Goal: Transaction & Acquisition: Download file/media

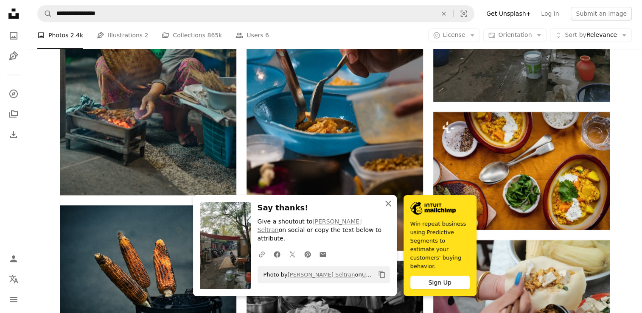
click at [388, 207] on icon "button" at bounding box center [389, 204] width 6 height 6
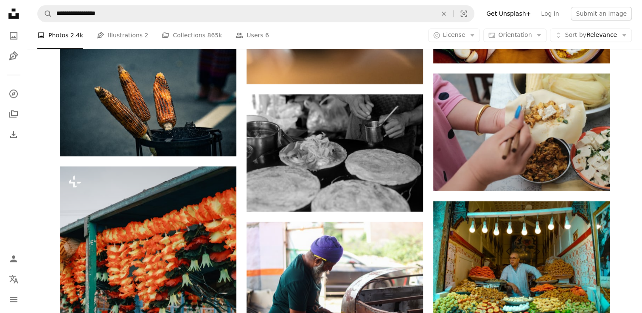
scroll to position [61864, 0]
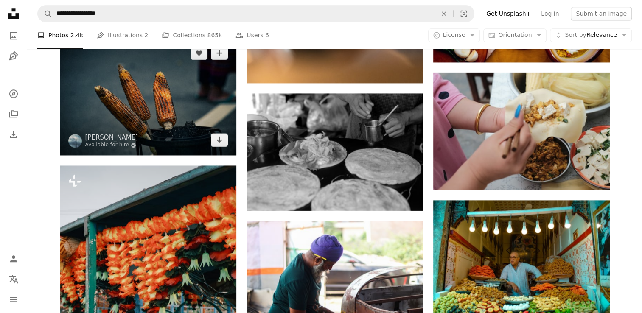
click at [144, 145] on img at bounding box center [148, 97] width 177 height 118
click at [217, 145] on icon "Arrow pointing down" at bounding box center [219, 140] width 7 height 10
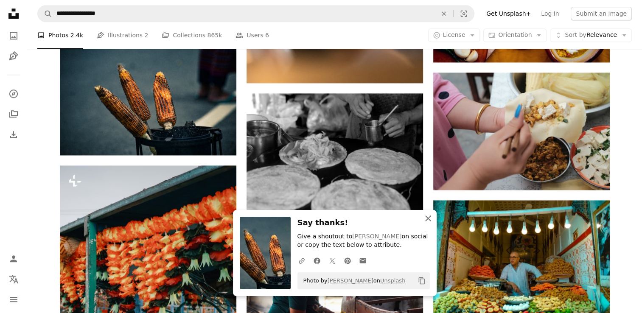
click at [427, 225] on button "An X shape Close" at bounding box center [428, 218] width 17 height 17
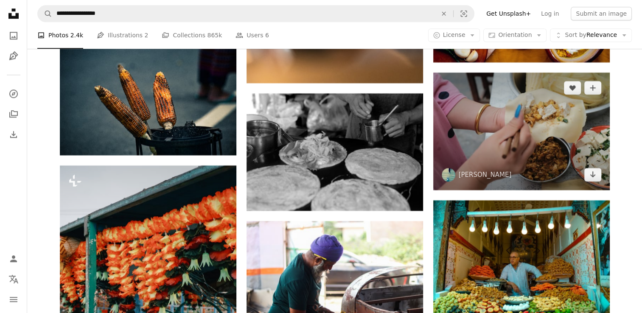
click at [544, 175] on img at bounding box center [522, 132] width 177 height 118
click at [592, 180] on icon "Arrow pointing down" at bounding box center [593, 174] width 7 height 10
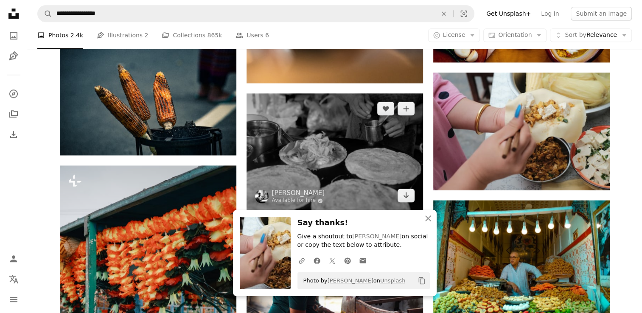
click at [377, 180] on img at bounding box center [335, 152] width 177 height 118
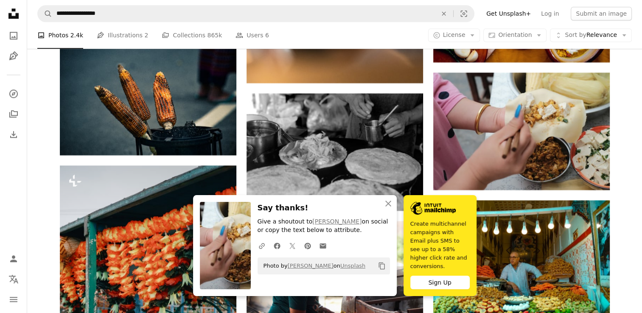
click at [426, 224] on link "Create multichannel campaigns with Email plus SMS to see up to a 58% higher cli…" at bounding box center [440, 245] width 73 height 101
click at [433, 217] on link "Create multichannel campaigns with Email plus SMS to see up to a 58% higher cli…" at bounding box center [440, 245] width 73 height 101
click at [403, 206] on div "An X shape Close Say thanks! Give a shoutout to wang kenan on social or copy th…" at bounding box center [335, 245] width 284 height 101
click at [426, 224] on link "Create multichannel campaigns with Email plus SMS to see up to a 58% higher cli…" at bounding box center [440, 245] width 73 height 101
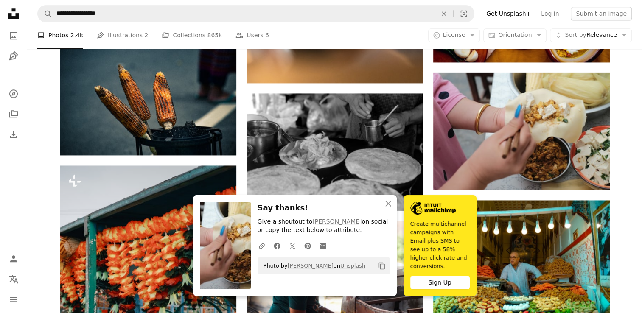
click at [426, 224] on link "Create multichannel campaigns with Email plus SMS to see up to a 58% higher cli…" at bounding box center [440, 245] width 73 height 101
click at [387, 212] on button "An X shape Close" at bounding box center [388, 203] width 17 height 17
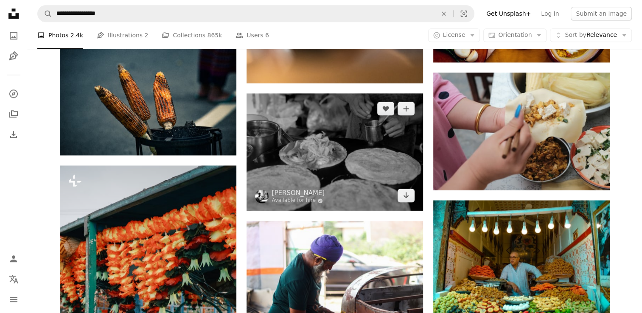
click at [372, 195] on img at bounding box center [335, 152] width 177 height 118
click at [404, 198] on icon "Download" at bounding box center [406, 195] width 6 height 6
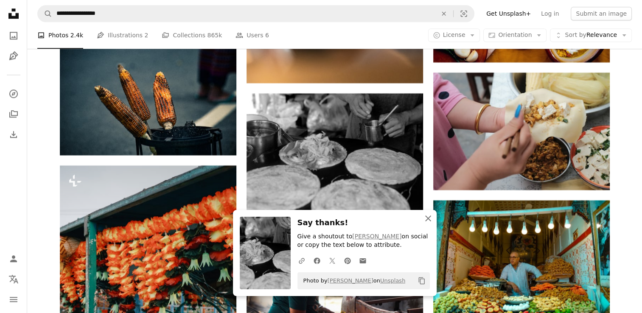
click at [423, 223] on icon "An X shape" at bounding box center [428, 219] width 10 height 10
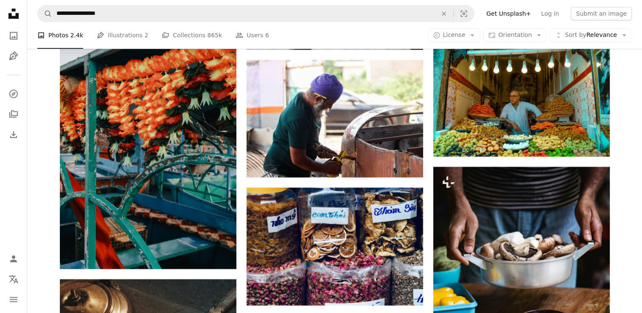
scroll to position [62028, 0]
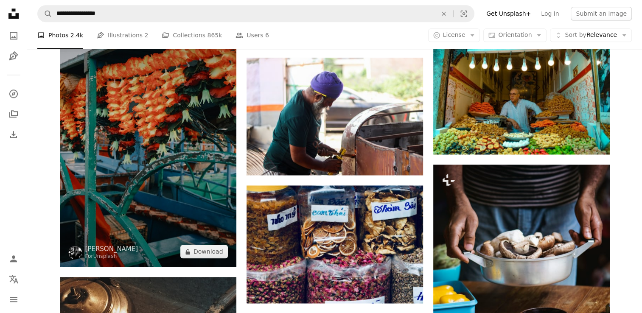
click at [175, 257] on img at bounding box center [148, 134] width 177 height 265
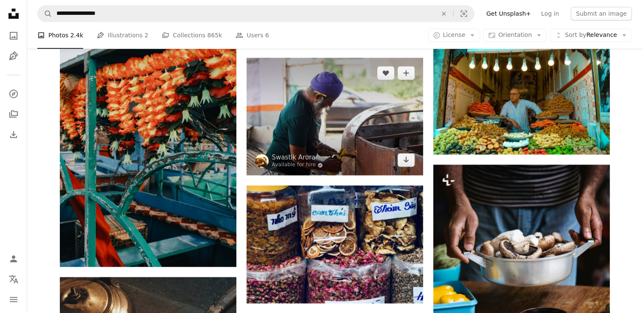
click at [379, 155] on img at bounding box center [335, 117] width 177 height 118
click at [406, 167] on link "Arrow pointing down" at bounding box center [406, 160] width 17 height 14
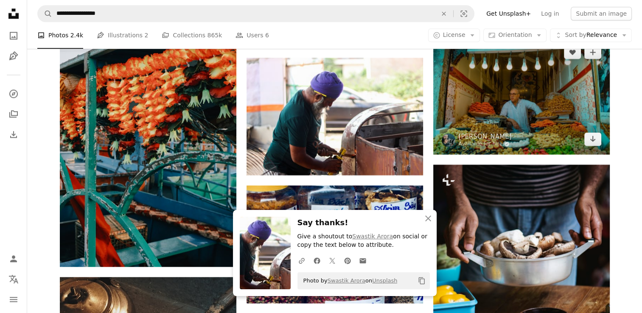
click at [541, 141] on img at bounding box center [522, 96] width 177 height 118
click at [591, 144] on icon "Arrow pointing down" at bounding box center [593, 139] width 7 height 10
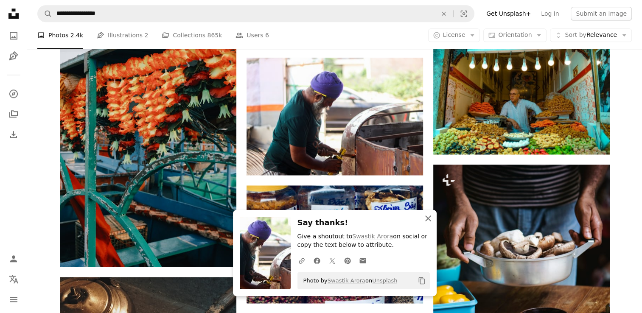
click at [429, 221] on icon "An X shape" at bounding box center [428, 219] width 10 height 10
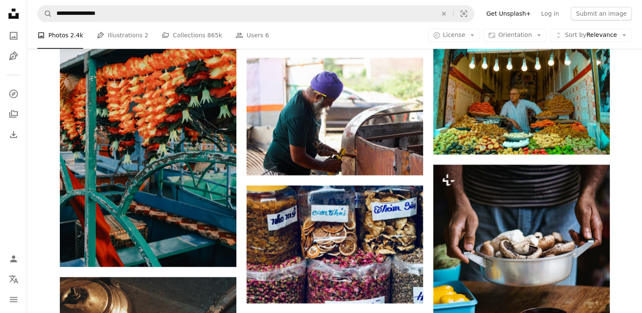
scroll to position [62108, 0]
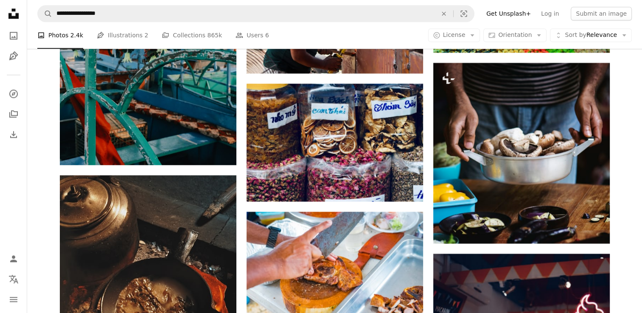
scroll to position [62136, 0]
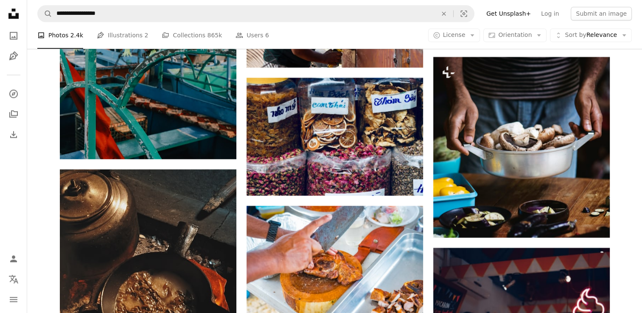
click at [569, 222] on img at bounding box center [522, 147] width 177 height 181
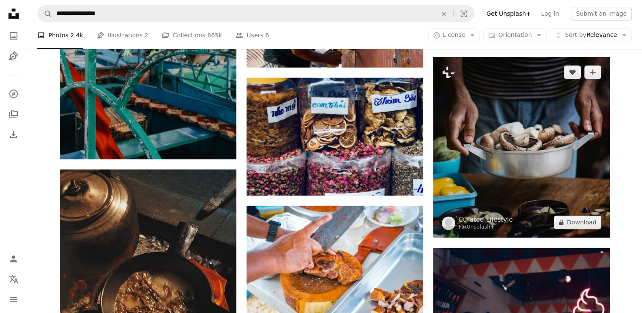
scroll to position [62256, 0]
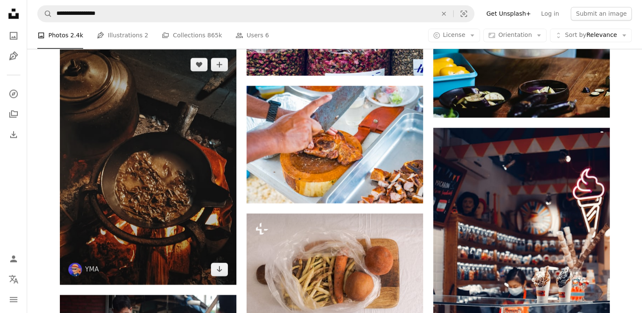
click at [188, 258] on img at bounding box center [148, 167] width 177 height 236
click at [218, 274] on icon "Arrow pointing down" at bounding box center [219, 269] width 7 height 10
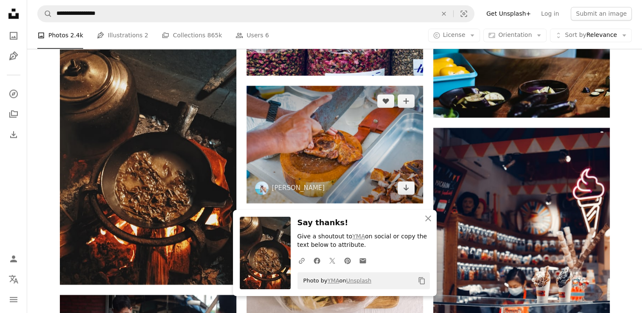
click at [367, 187] on img at bounding box center [335, 145] width 177 height 118
click at [407, 191] on icon "Download" at bounding box center [406, 188] width 6 height 6
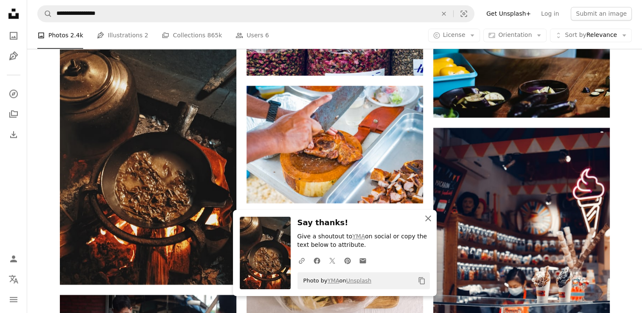
click at [428, 219] on icon "button" at bounding box center [428, 219] width 6 height 6
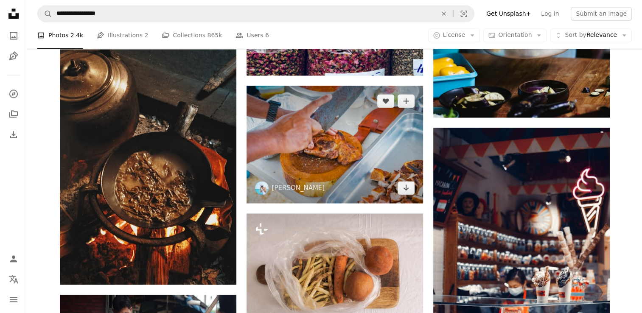
click at [380, 195] on img at bounding box center [335, 145] width 177 height 118
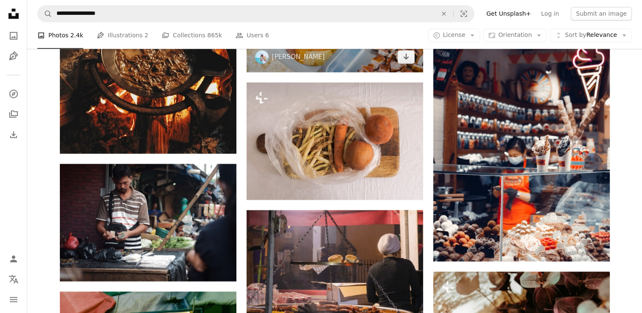
scroll to position [62394, 0]
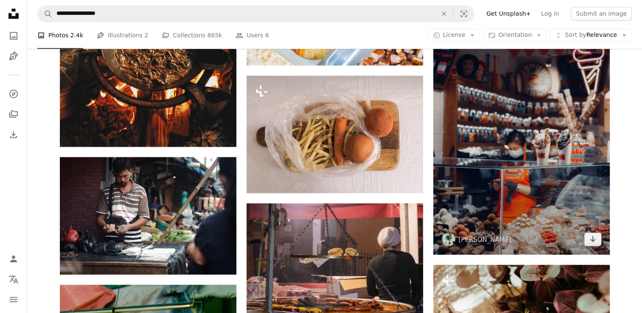
click at [568, 232] on img at bounding box center [522, 122] width 177 height 265
click at [591, 246] on link "Arrow pointing down" at bounding box center [593, 240] width 17 height 14
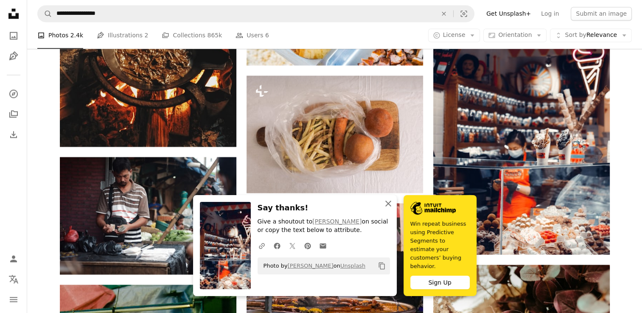
click at [389, 207] on icon "button" at bounding box center [389, 204] width 6 height 6
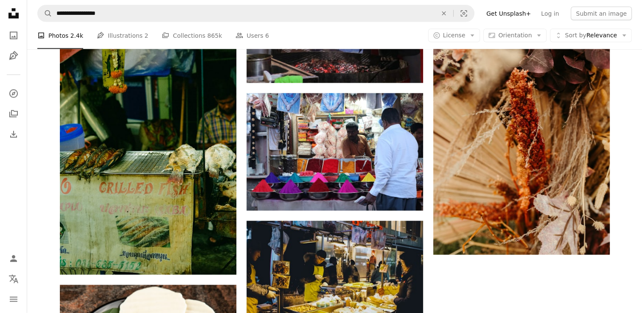
scroll to position [62668, 0]
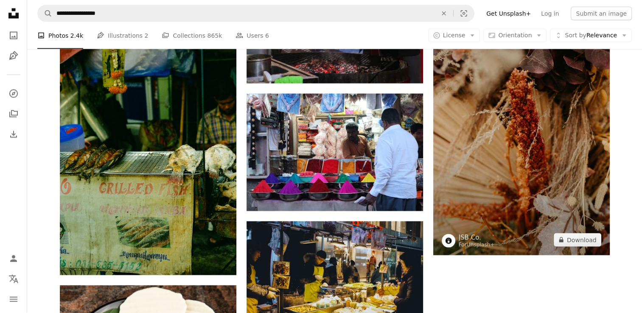
click at [566, 225] on img at bounding box center [522, 123] width 177 height 265
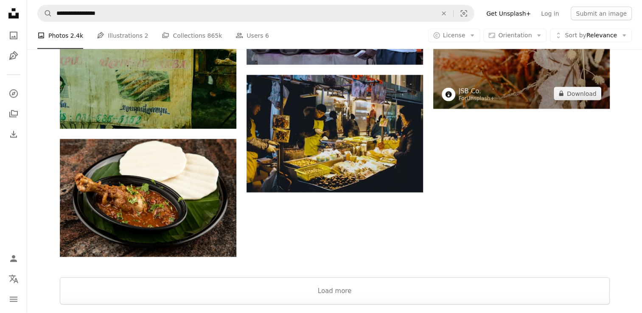
scroll to position [62869, 0]
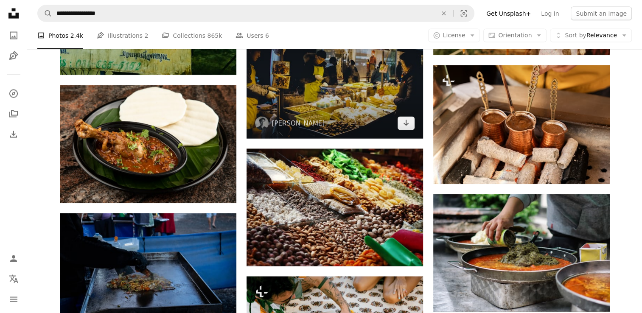
click at [333, 139] on img at bounding box center [335, 80] width 177 height 118
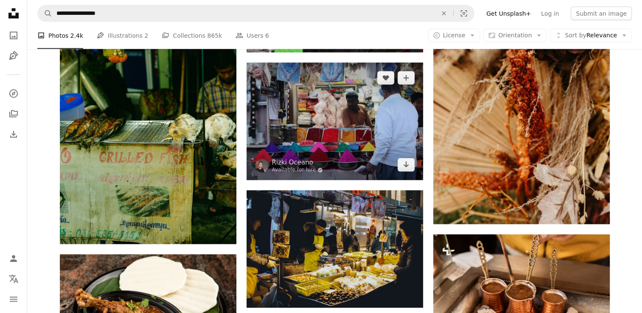
click at [369, 161] on img at bounding box center [335, 122] width 177 height 118
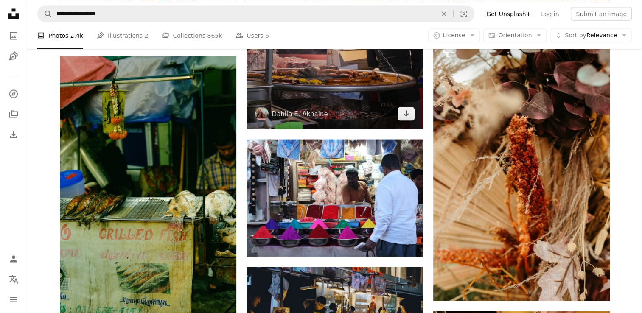
click at [379, 130] on img at bounding box center [335, 52] width 177 height 155
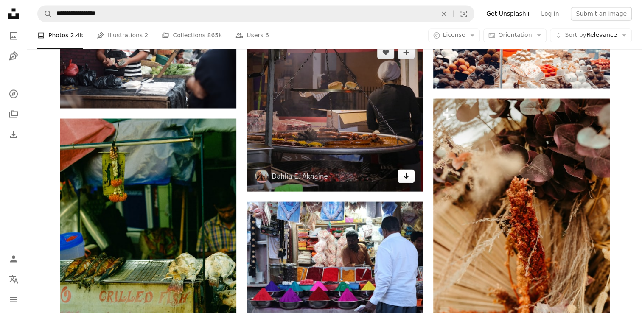
click at [409, 181] on icon "Arrow pointing down" at bounding box center [406, 176] width 7 height 10
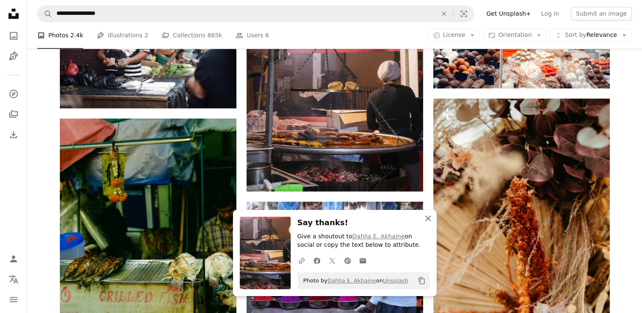
click at [429, 221] on icon "An X shape" at bounding box center [428, 219] width 10 height 10
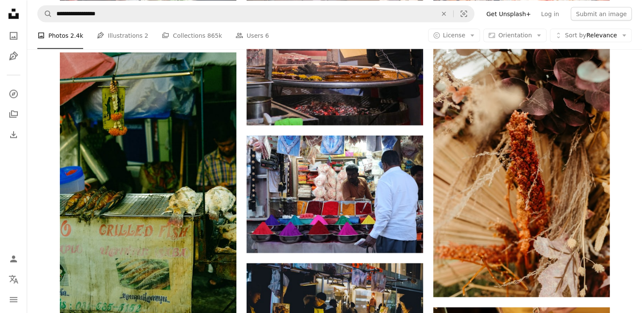
scroll to position [62627, 0]
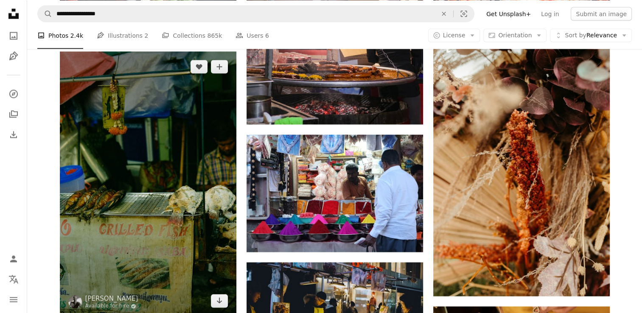
click at [162, 201] on img at bounding box center [148, 184] width 177 height 265
click at [220, 296] on icon "Arrow pointing down" at bounding box center [219, 301] width 7 height 10
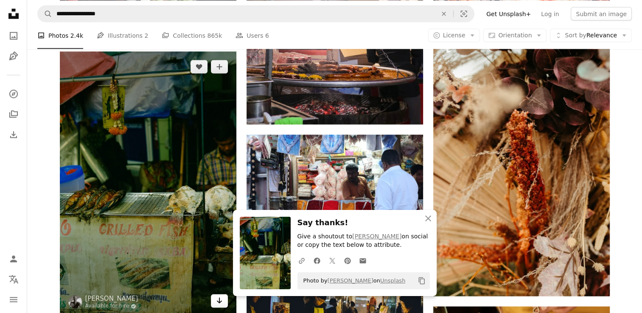
scroll to position [62665, 0]
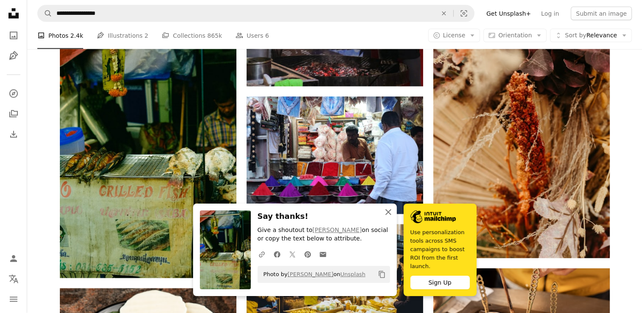
click at [388, 215] on icon "button" at bounding box center [389, 212] width 6 height 6
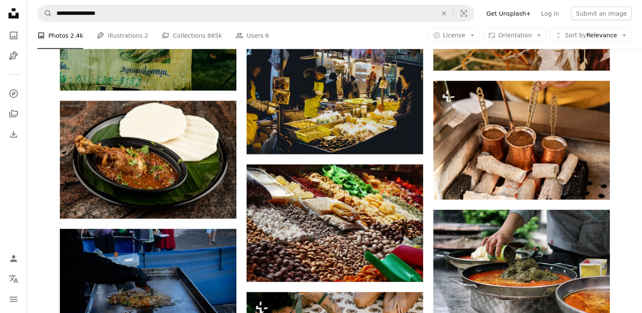
scroll to position [62853, 0]
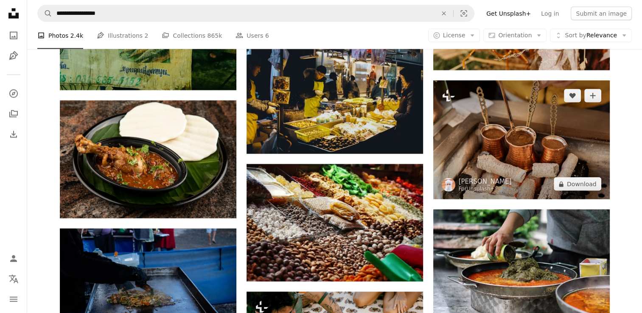
click at [552, 178] on img at bounding box center [522, 140] width 177 height 119
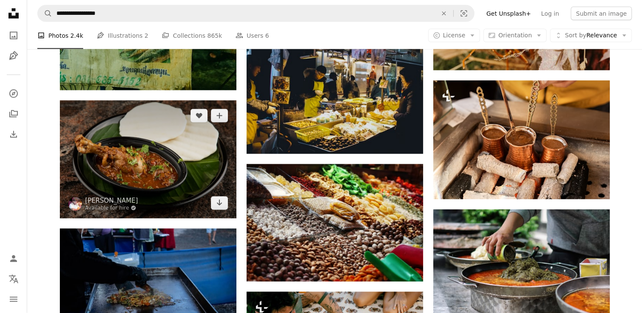
click at [175, 195] on img at bounding box center [148, 160] width 177 height 118
click at [181, 212] on img at bounding box center [148, 160] width 177 height 118
click at [219, 206] on icon "Download" at bounding box center [220, 203] width 6 height 6
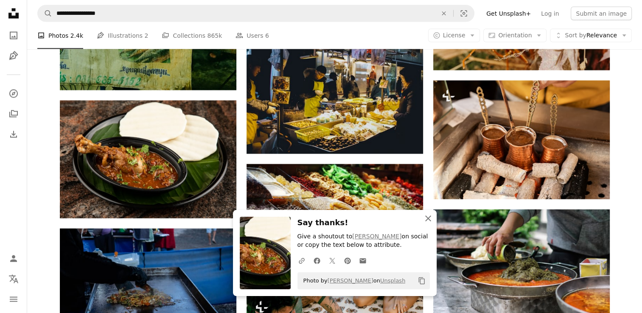
click at [427, 221] on icon "An X shape" at bounding box center [428, 219] width 10 height 10
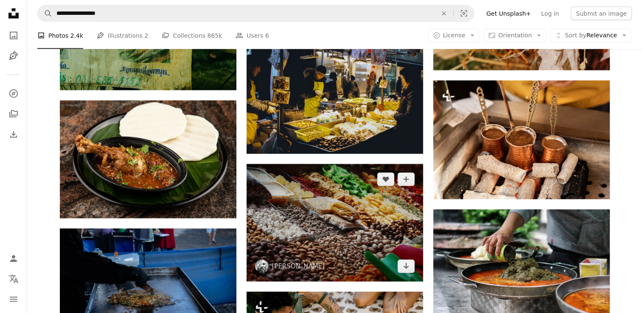
click at [341, 226] on img at bounding box center [335, 223] width 177 height 118
click at [340, 259] on img at bounding box center [335, 223] width 177 height 118
click at [406, 273] on link "Arrow pointing down" at bounding box center [406, 267] width 17 height 14
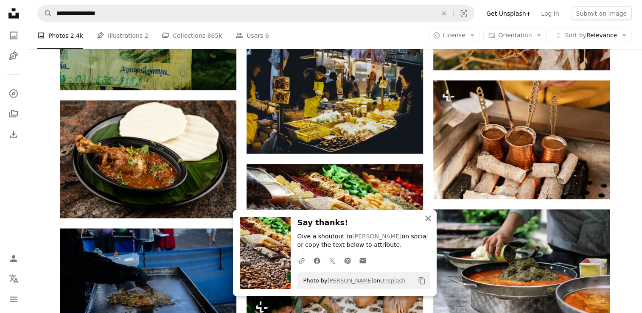
click at [426, 222] on icon "An X shape" at bounding box center [428, 219] width 10 height 10
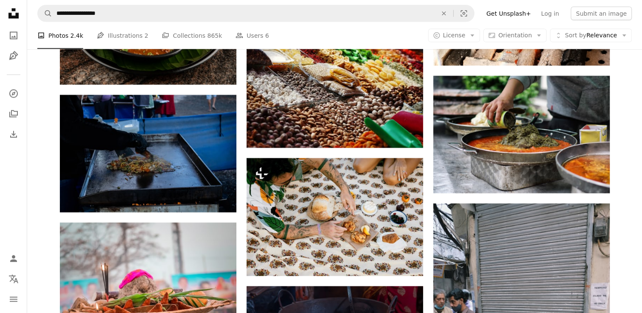
scroll to position [62988, 0]
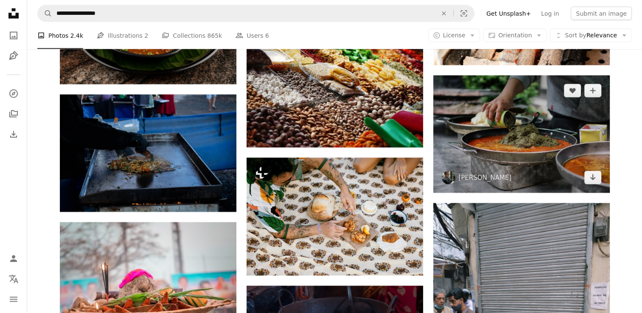
click at [522, 190] on img at bounding box center [522, 135] width 177 height 118
click at [588, 185] on link "Arrow pointing down" at bounding box center [593, 178] width 17 height 14
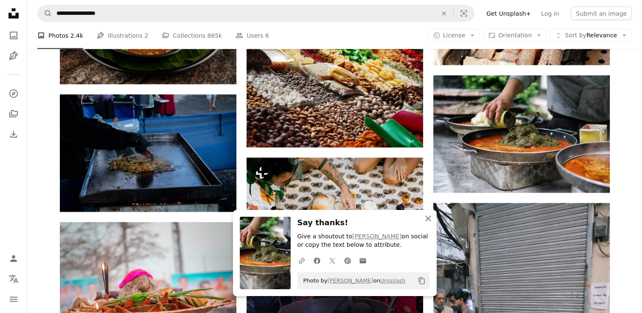
click at [428, 224] on button "An X shape Close" at bounding box center [428, 218] width 17 height 17
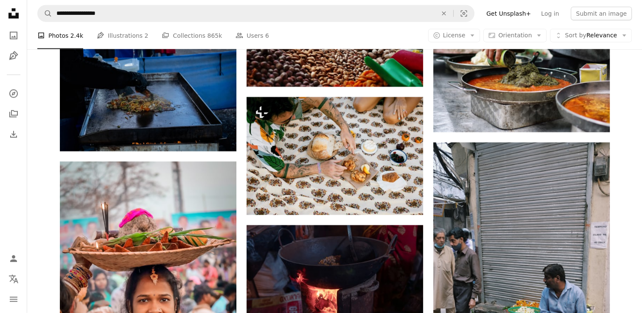
scroll to position [63050, 0]
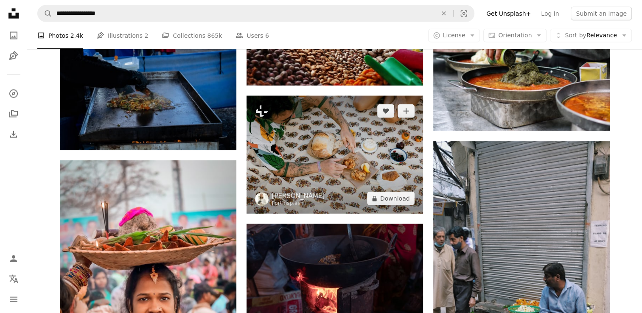
click at [390, 206] on img at bounding box center [335, 155] width 177 height 118
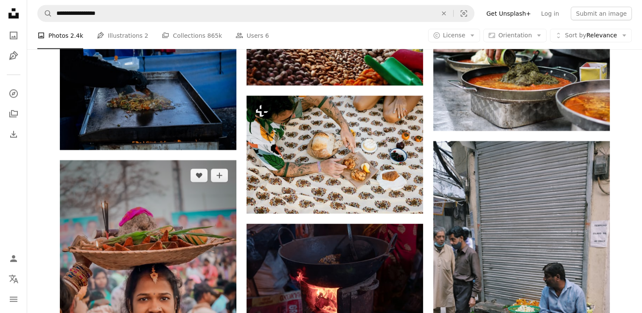
click at [181, 236] on img at bounding box center [148, 293] width 177 height 265
click at [191, 252] on img at bounding box center [148, 293] width 177 height 265
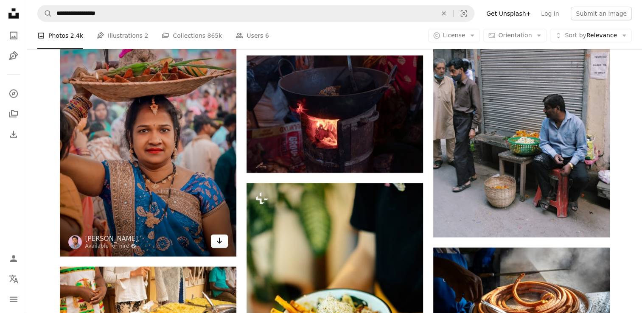
click at [220, 246] on icon "Arrow pointing down" at bounding box center [219, 241] width 7 height 10
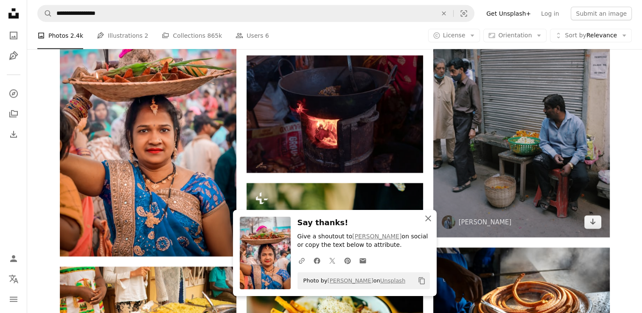
click at [428, 219] on icon "button" at bounding box center [428, 219] width 6 height 6
click at [537, 220] on img at bounding box center [522, 105] width 177 height 265
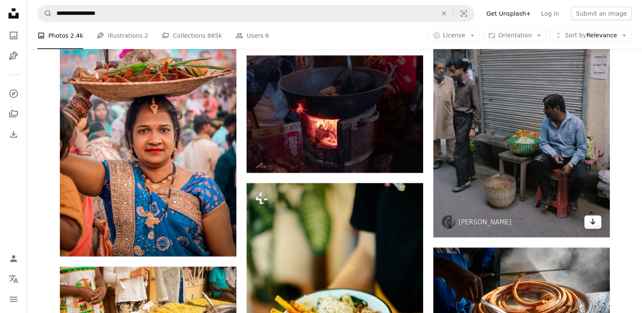
click at [592, 227] on icon "Arrow pointing down" at bounding box center [593, 222] width 7 height 10
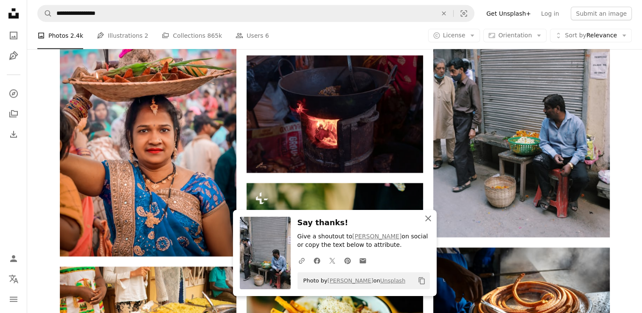
click at [425, 221] on icon "button" at bounding box center [428, 219] width 6 height 6
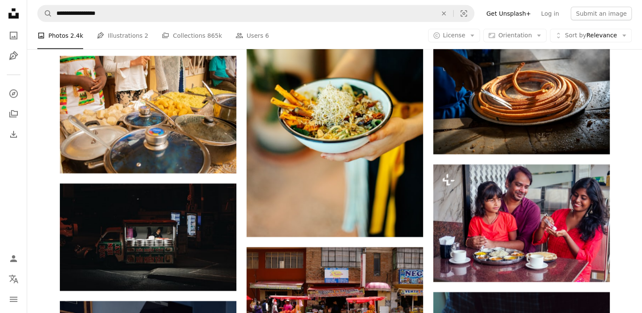
scroll to position [63439, 0]
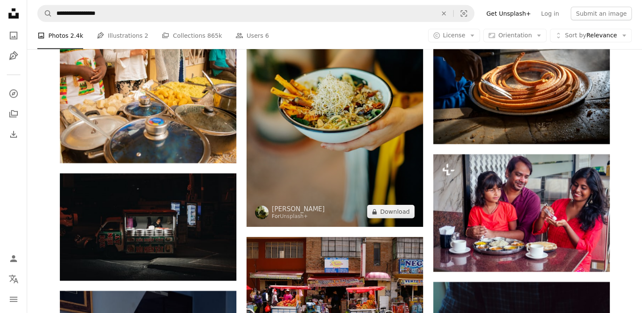
click at [360, 183] on img at bounding box center [335, 94] width 177 height 265
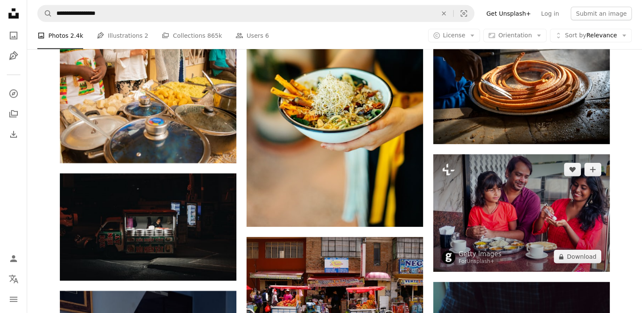
click at [567, 239] on img at bounding box center [522, 214] width 177 height 118
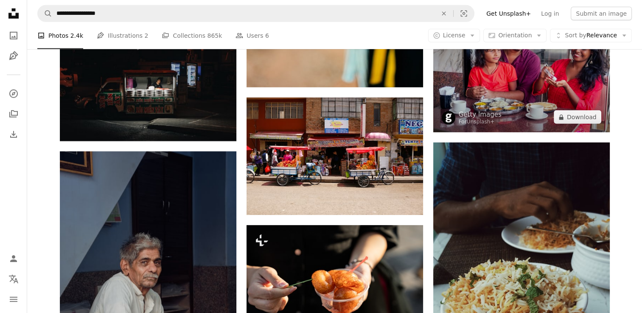
scroll to position [63582, 0]
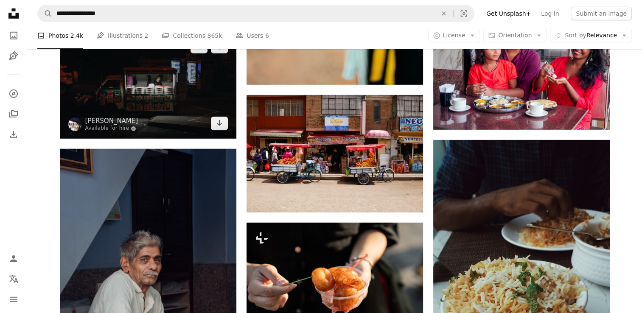
click at [193, 123] on img at bounding box center [148, 85] width 177 height 108
click at [215, 130] on link "Arrow pointing down" at bounding box center [219, 124] width 17 height 14
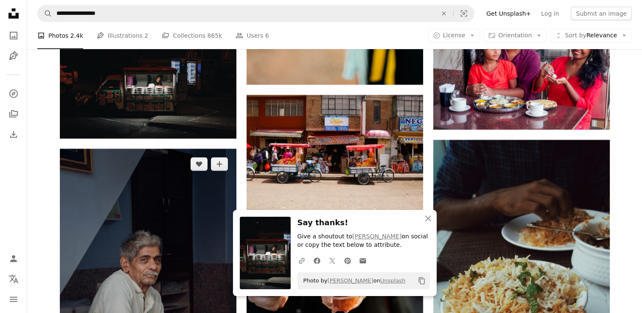
click at [192, 237] on img at bounding box center [148, 281] width 177 height 265
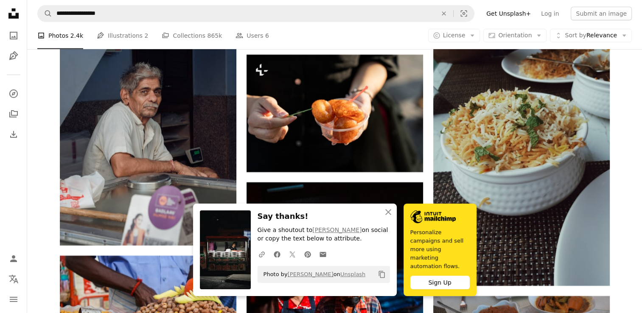
click at [220, 246] on img at bounding box center [225, 250] width 51 height 79
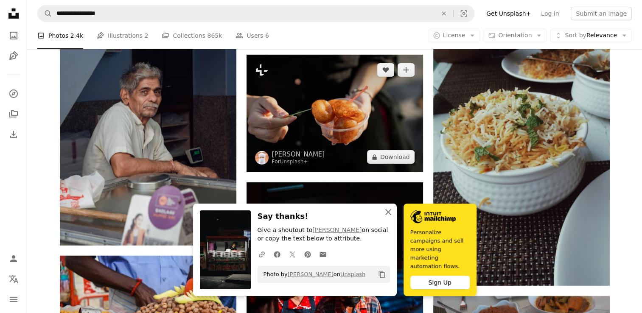
click at [380, 154] on img at bounding box center [335, 114] width 177 height 118
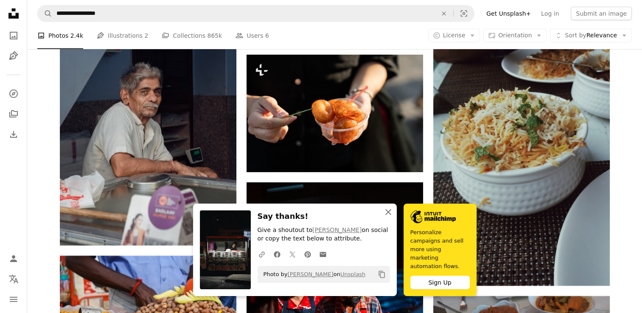
click at [389, 217] on icon "An X shape" at bounding box center [388, 212] width 10 height 10
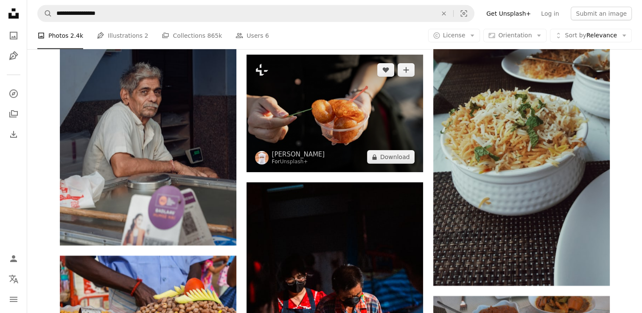
click at [381, 161] on img at bounding box center [335, 114] width 177 height 118
click at [381, 161] on button "A lock Download" at bounding box center [391, 157] width 48 height 14
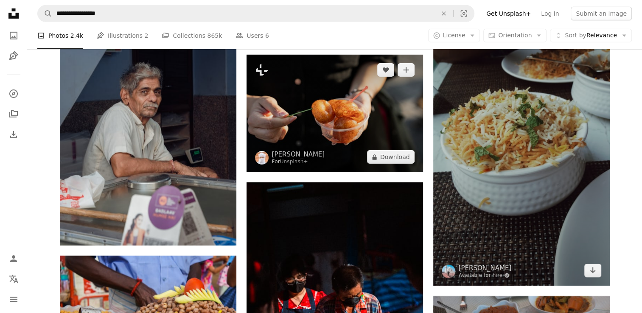
click at [383, 162] on button "A lock Download" at bounding box center [391, 157] width 48 height 14
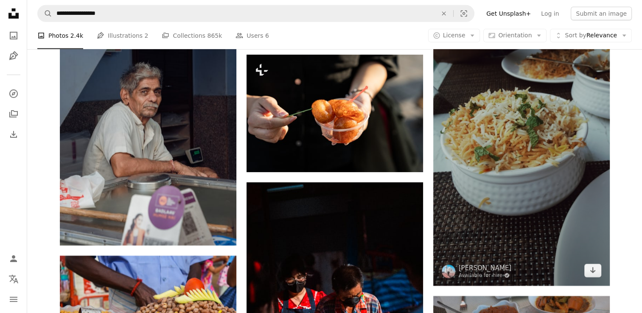
click at [546, 222] on img at bounding box center [522, 129] width 177 height 314
click at [591, 231] on img at bounding box center [522, 129] width 177 height 314
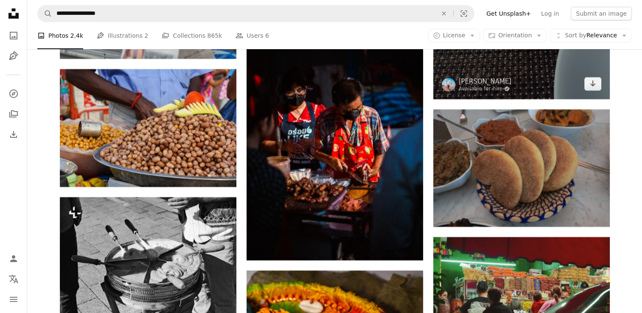
scroll to position [63937, 0]
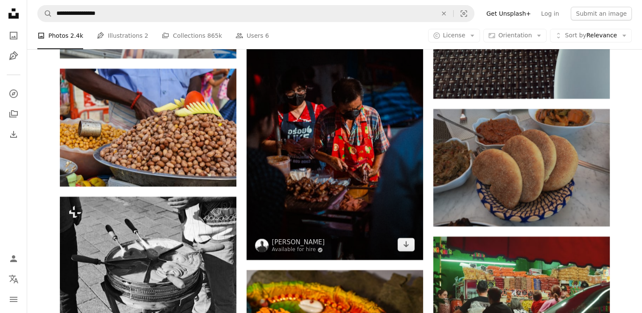
click at [369, 236] on img at bounding box center [335, 127] width 177 height 265
click at [403, 252] on link "Arrow pointing down" at bounding box center [406, 245] width 17 height 14
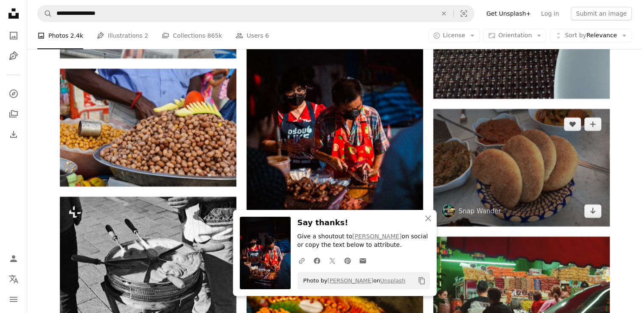
click at [562, 209] on img at bounding box center [522, 168] width 177 height 118
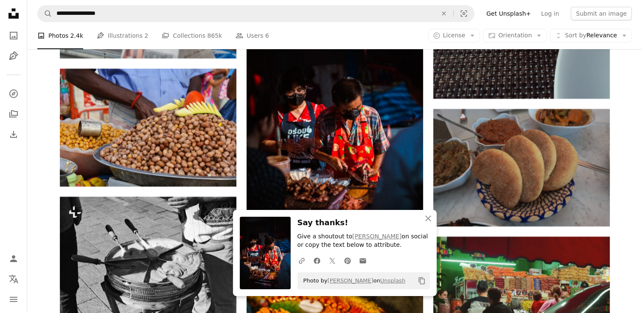
click at [591, 214] on icon "Download" at bounding box center [593, 211] width 6 height 6
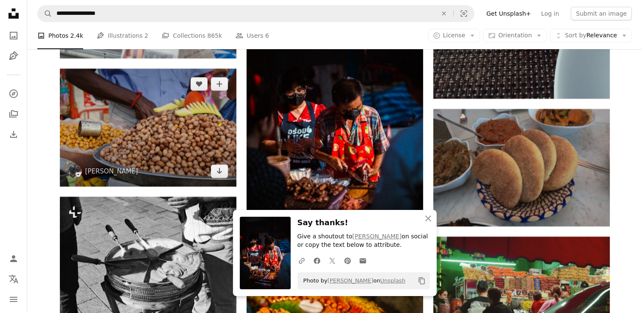
click at [180, 168] on img at bounding box center [148, 128] width 177 height 118
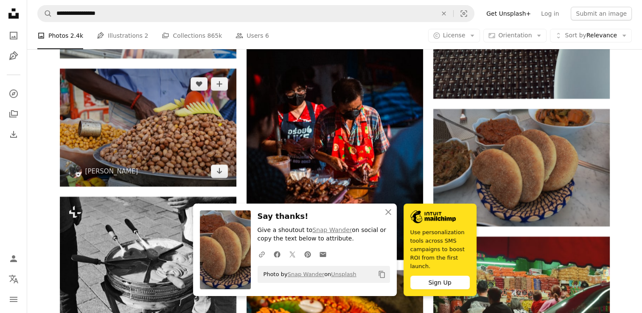
click at [223, 178] on link "Arrow pointing down" at bounding box center [219, 172] width 17 height 14
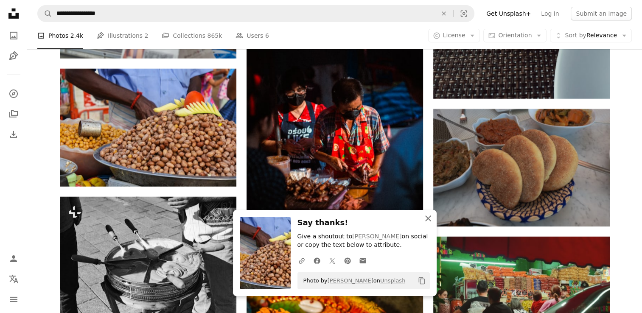
click at [430, 221] on icon "button" at bounding box center [428, 219] width 6 height 6
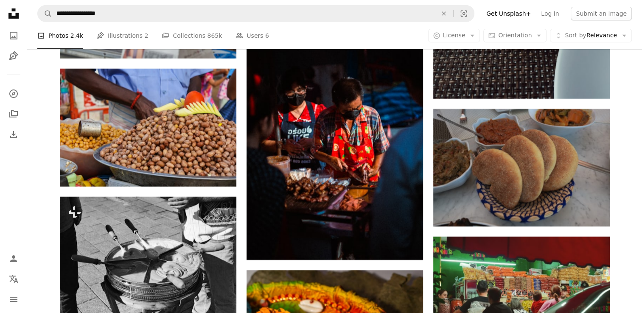
scroll to position [64114, 0]
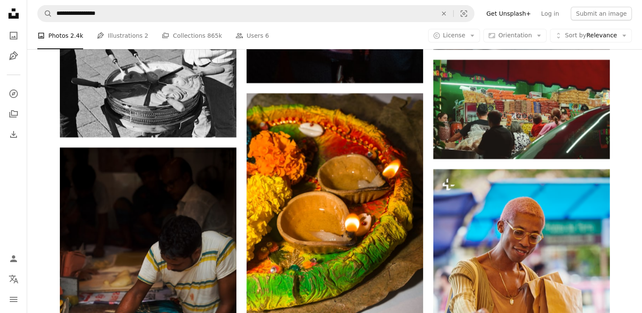
click at [356, 261] on link "An envelope" at bounding box center [362, 269] width 15 height 17
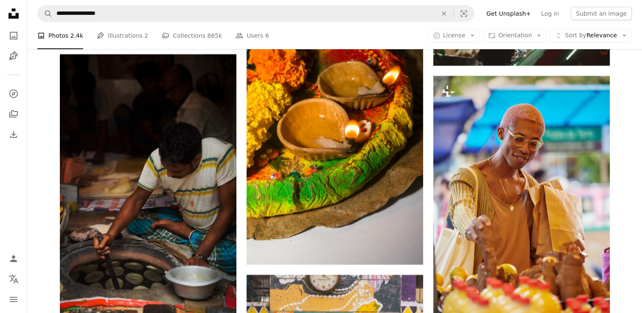
scroll to position [64214, 0]
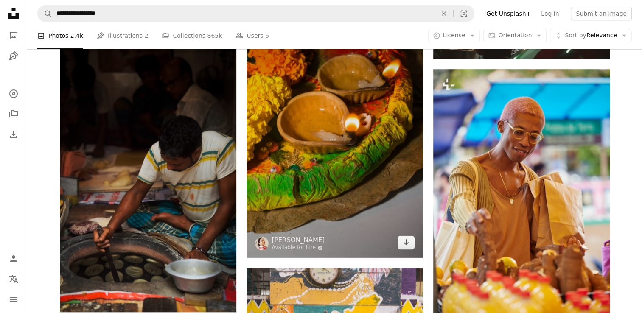
click at [372, 236] on img at bounding box center [335, 125] width 177 height 265
click at [410, 250] on link "Arrow pointing down" at bounding box center [406, 243] width 17 height 14
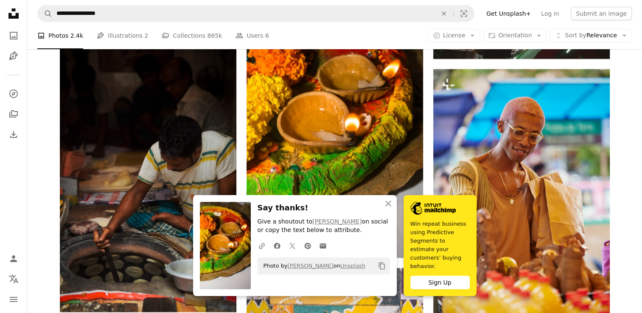
click at [428, 215] on img at bounding box center [433, 208] width 45 height 13
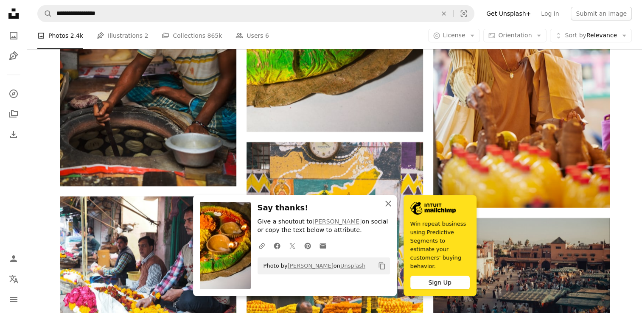
click at [388, 207] on icon "button" at bounding box center [389, 204] width 6 height 6
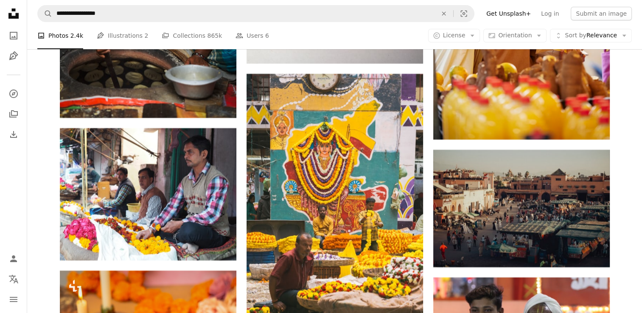
scroll to position [64409, 0]
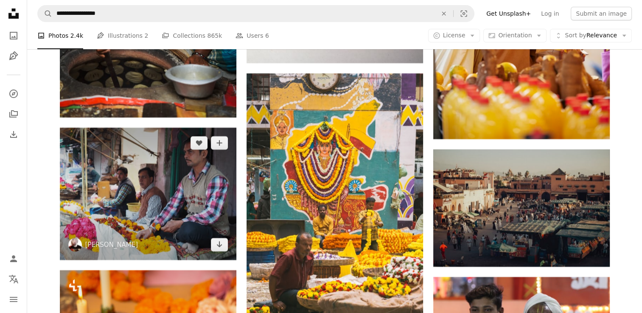
click at [163, 226] on img at bounding box center [148, 194] width 177 height 132
click at [219, 250] on icon "Arrow pointing down" at bounding box center [219, 244] width 7 height 10
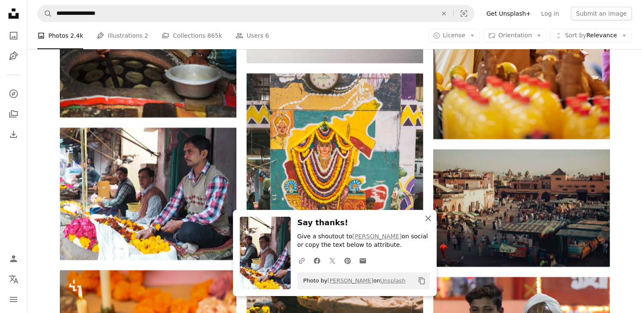
click at [426, 221] on icon "button" at bounding box center [428, 219] width 6 height 6
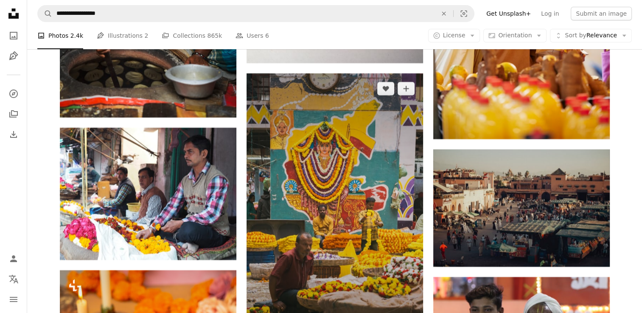
click at [355, 259] on img at bounding box center [335, 205] width 177 height 265
click at [408, 250] on img at bounding box center [335, 205] width 177 height 265
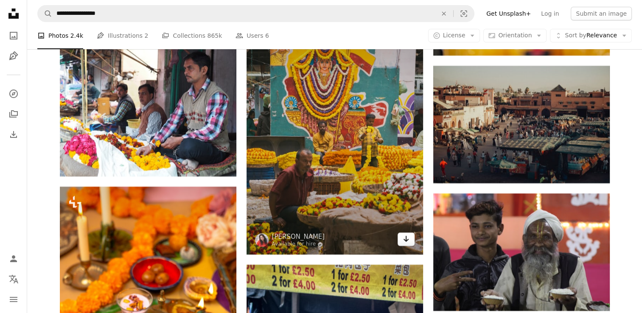
click at [408, 244] on icon "Arrow pointing down" at bounding box center [406, 239] width 7 height 10
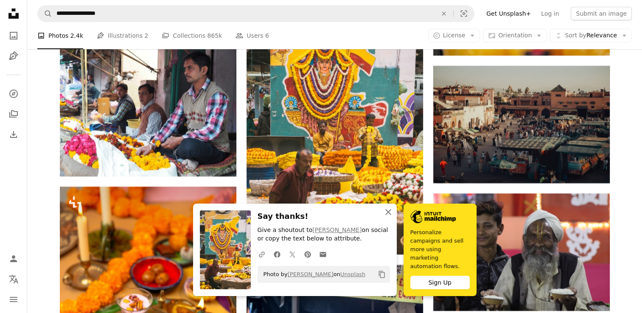
click at [389, 217] on icon "An X shape" at bounding box center [388, 212] width 10 height 10
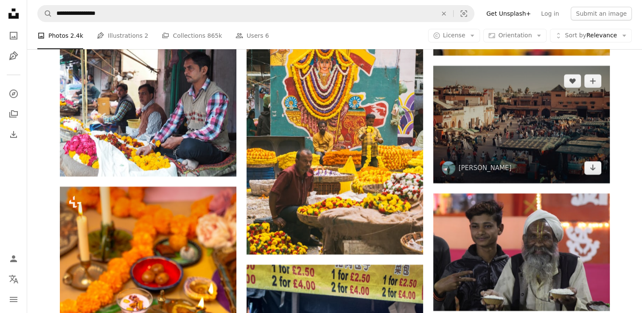
click at [540, 169] on img at bounding box center [522, 125] width 177 height 118
click at [590, 173] on icon "Arrow pointing down" at bounding box center [593, 168] width 7 height 10
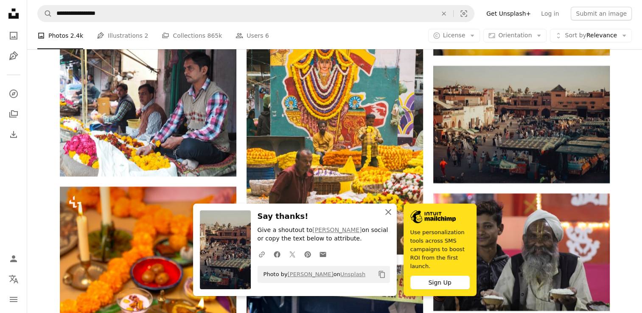
click at [390, 217] on icon "An X shape" at bounding box center [388, 212] width 10 height 10
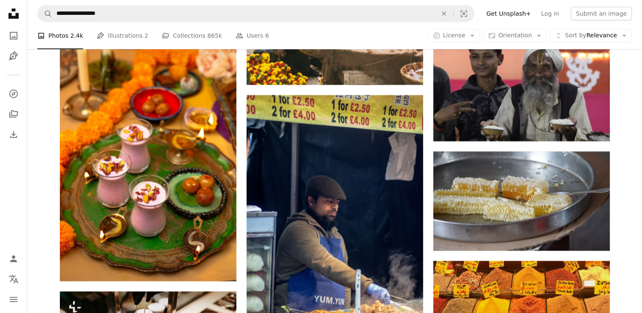
scroll to position [64661, 0]
